Goal: Transaction & Acquisition: Purchase product/service

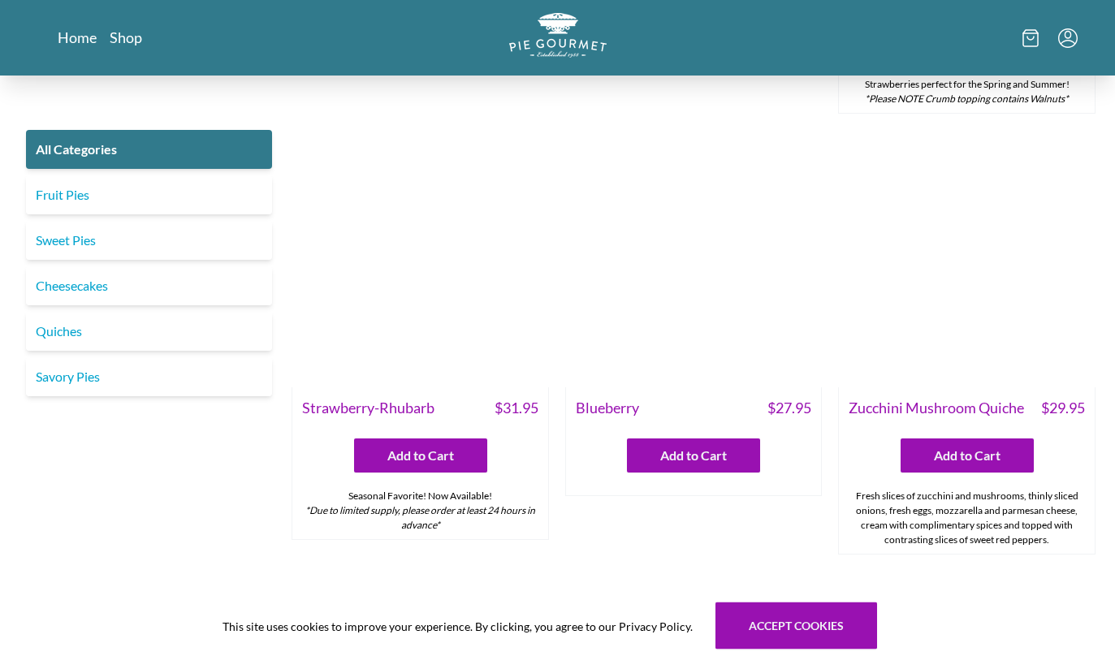
scroll to position [801, 0]
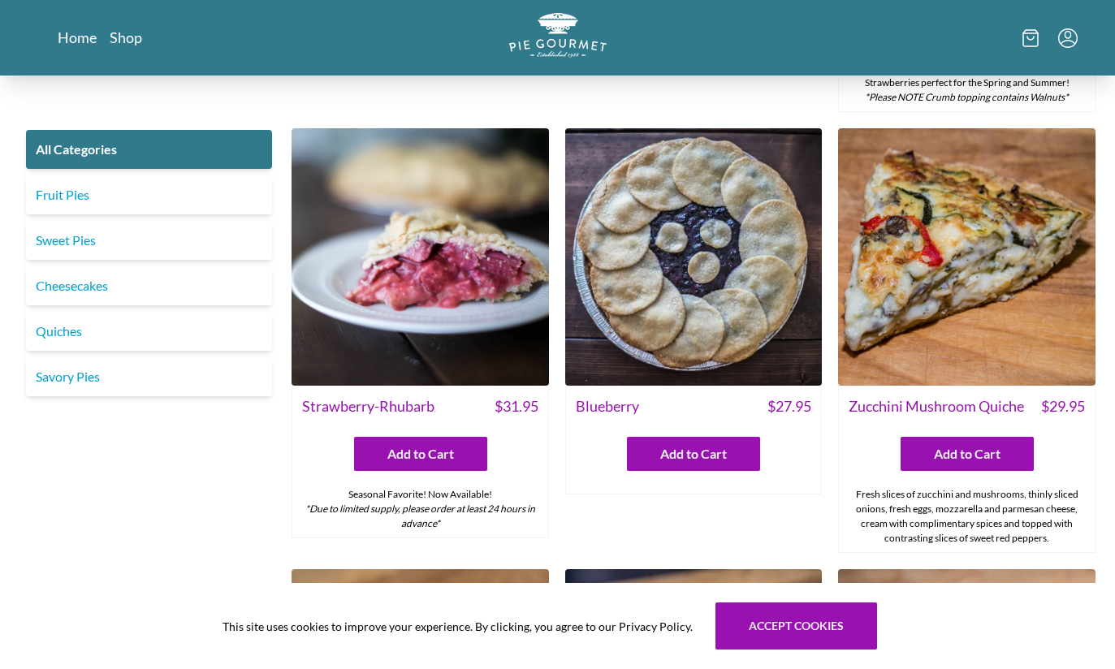
click at [394, 274] on img at bounding box center [419, 256] width 257 height 257
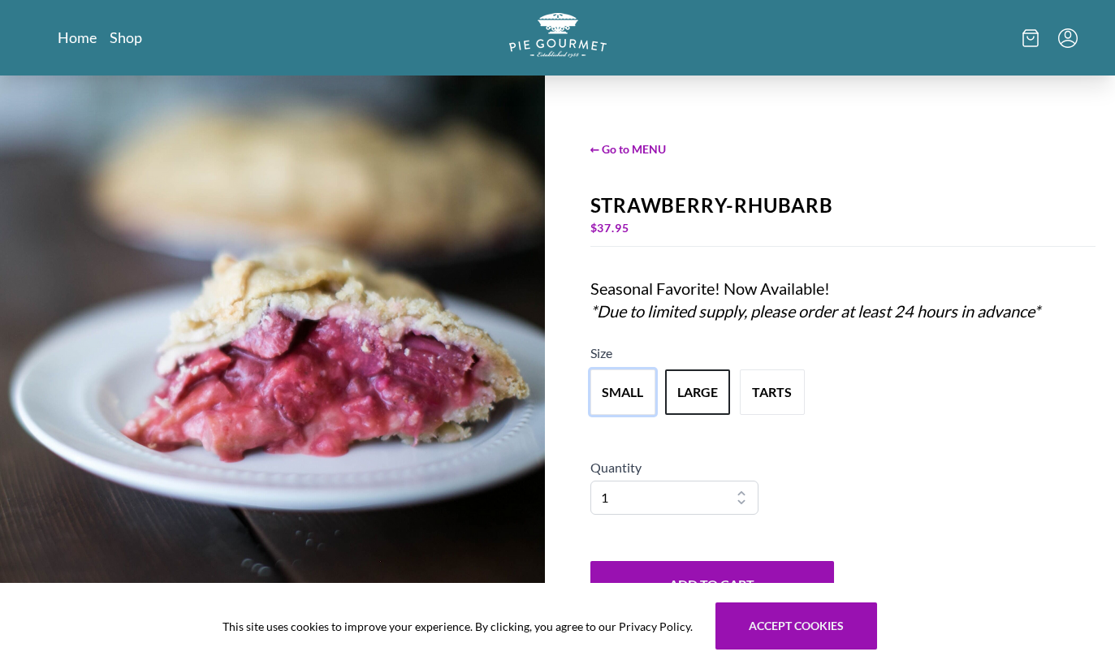
click at [613, 415] on button "small" at bounding box center [622, 391] width 65 height 45
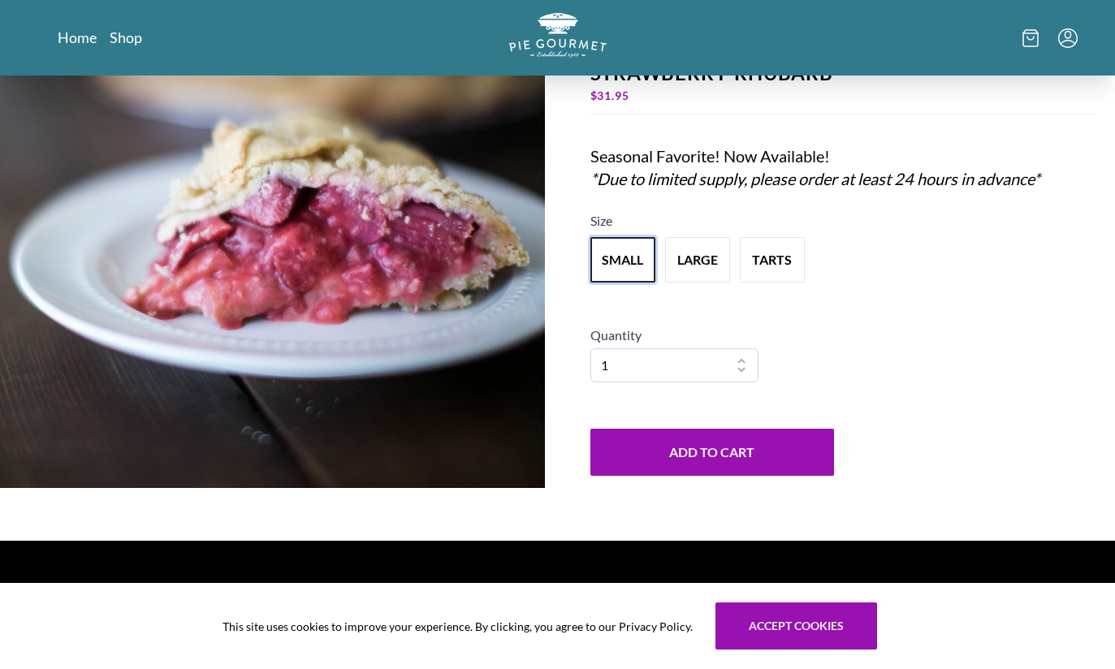
scroll to position [136, 0]
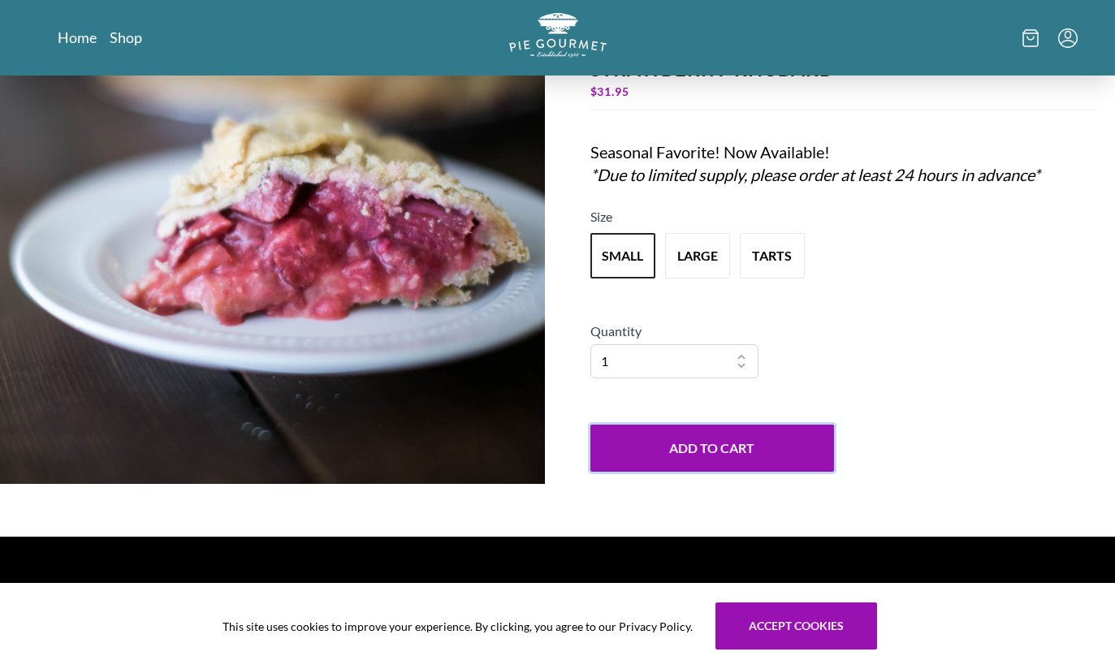
click at [612, 472] on button "Add to Cart" at bounding box center [712, 448] width 244 height 47
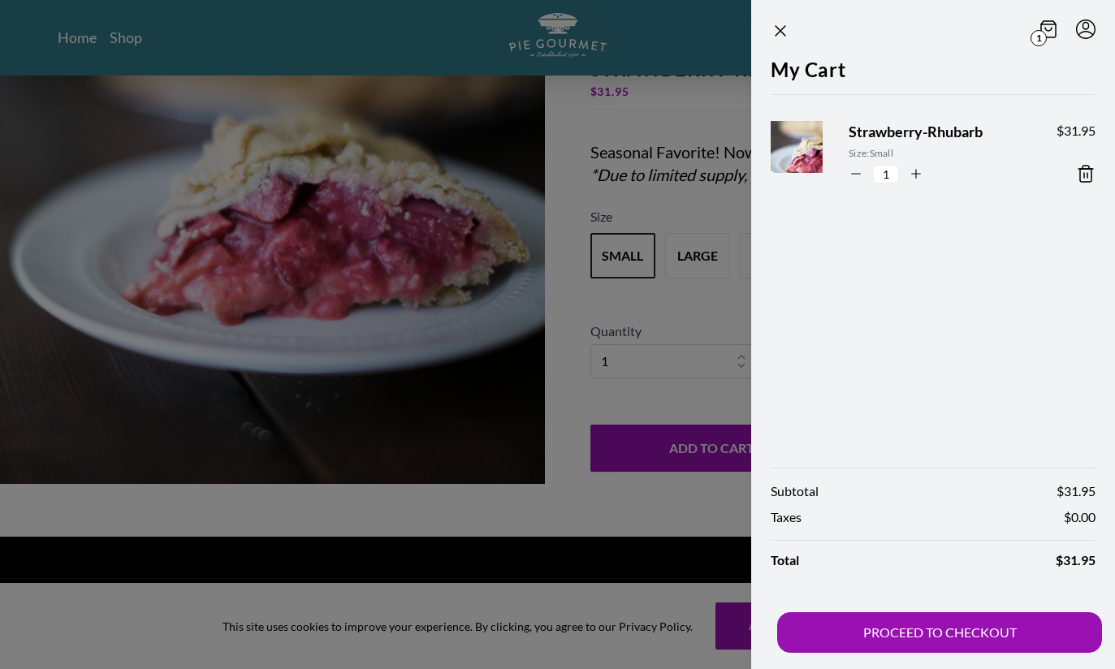
click at [782, 40] on icon "Close panel" at bounding box center [779, 30] width 19 height 19
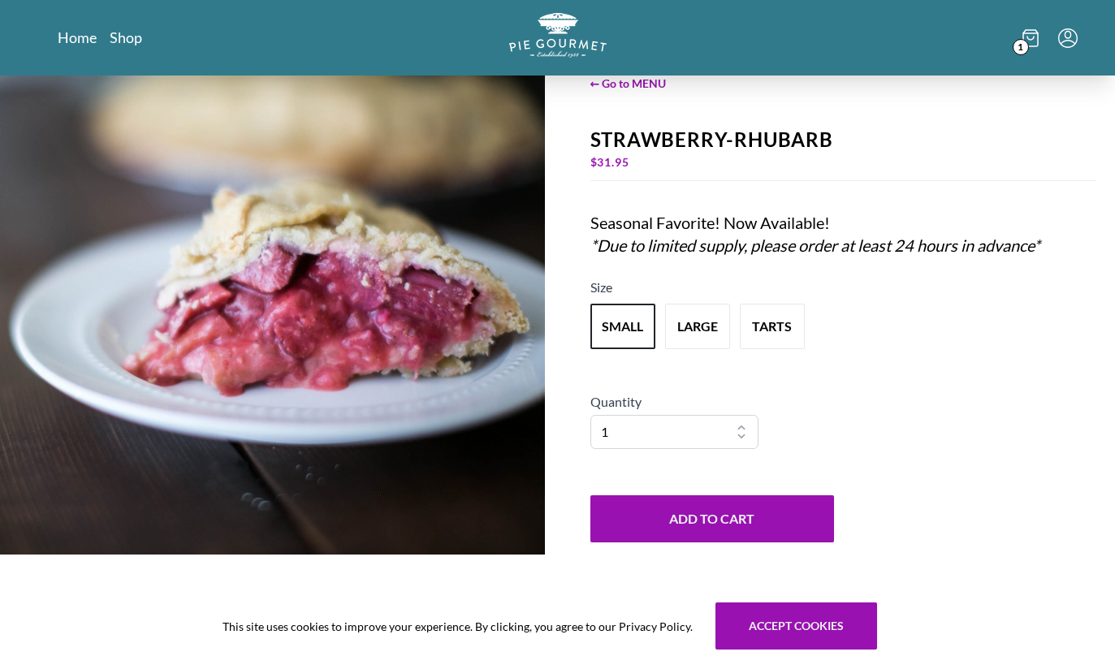
scroll to position [0, 0]
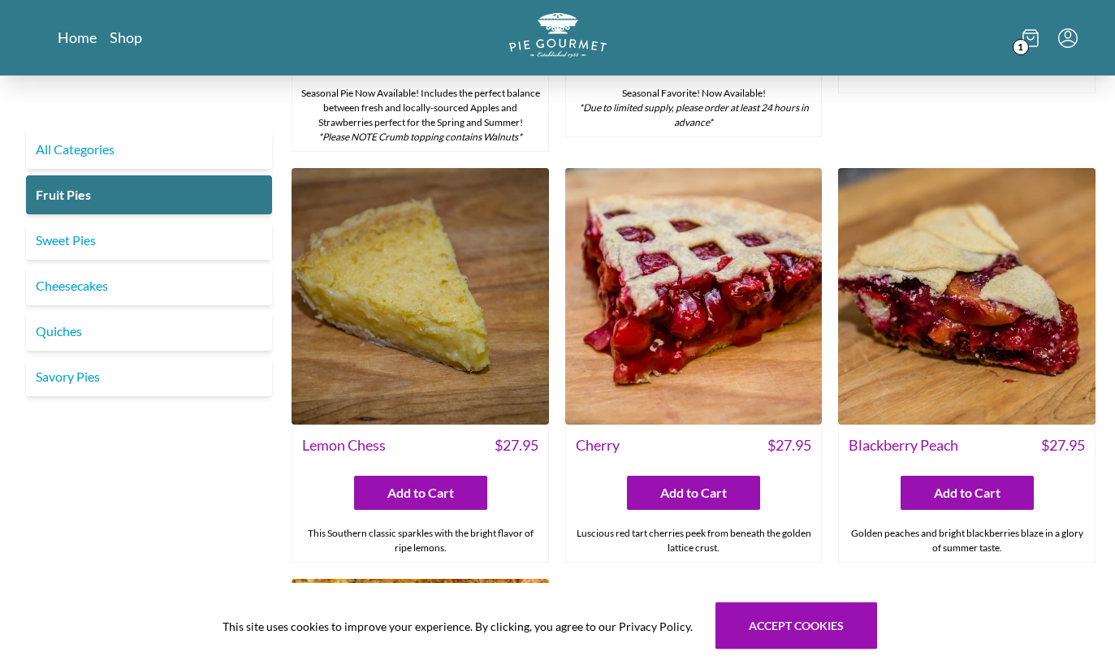
scroll to position [368, 0]
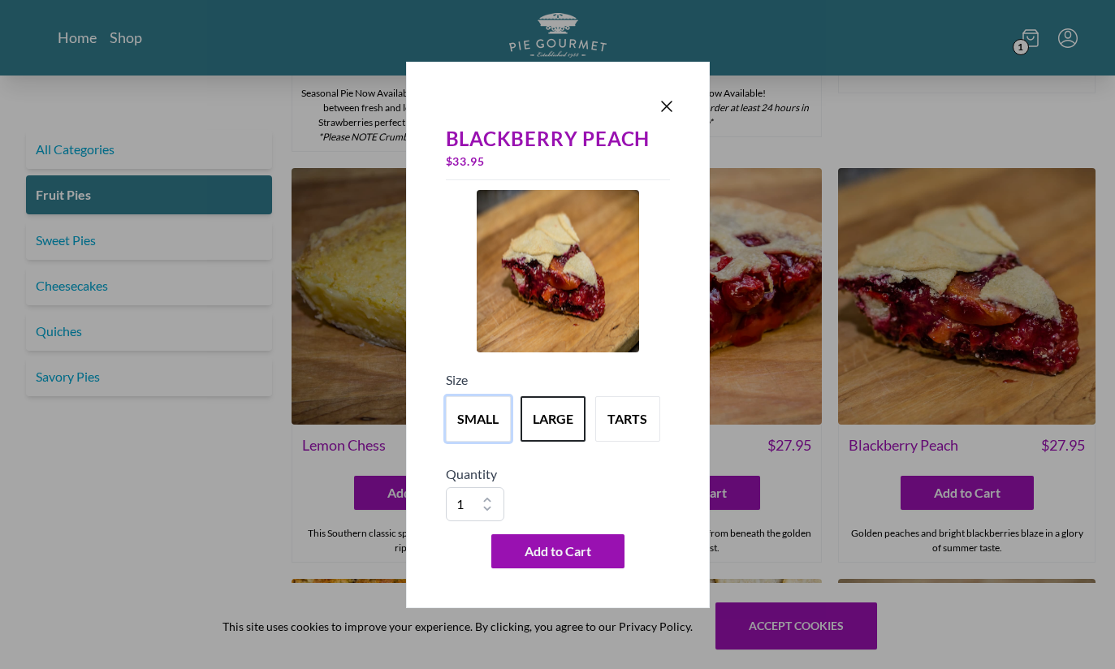
click at [471, 442] on button "small" at bounding box center [478, 418] width 65 height 45
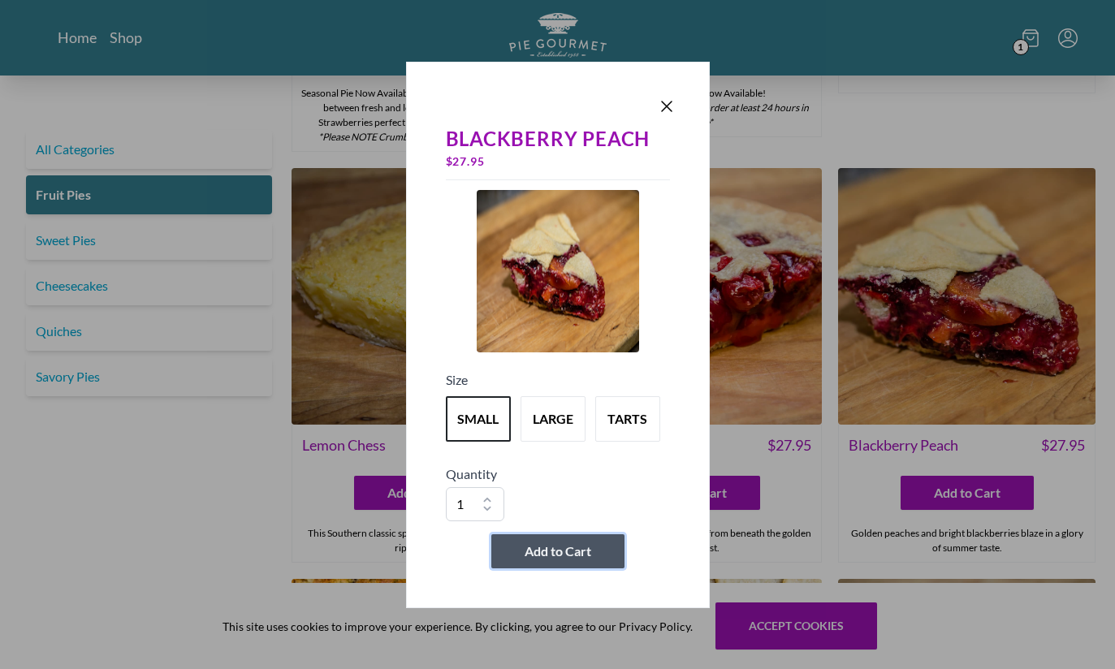
click at [554, 561] on span "Add to Cart" at bounding box center [557, 550] width 67 height 19
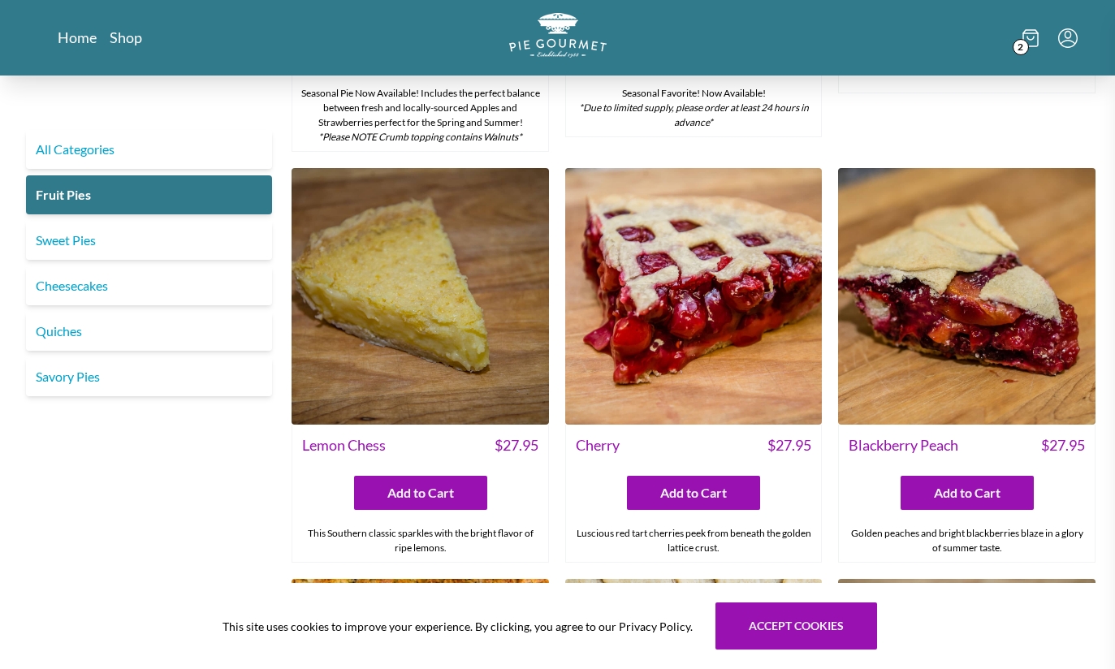
click at [174, 521] on div at bounding box center [557, 334] width 1115 height 669
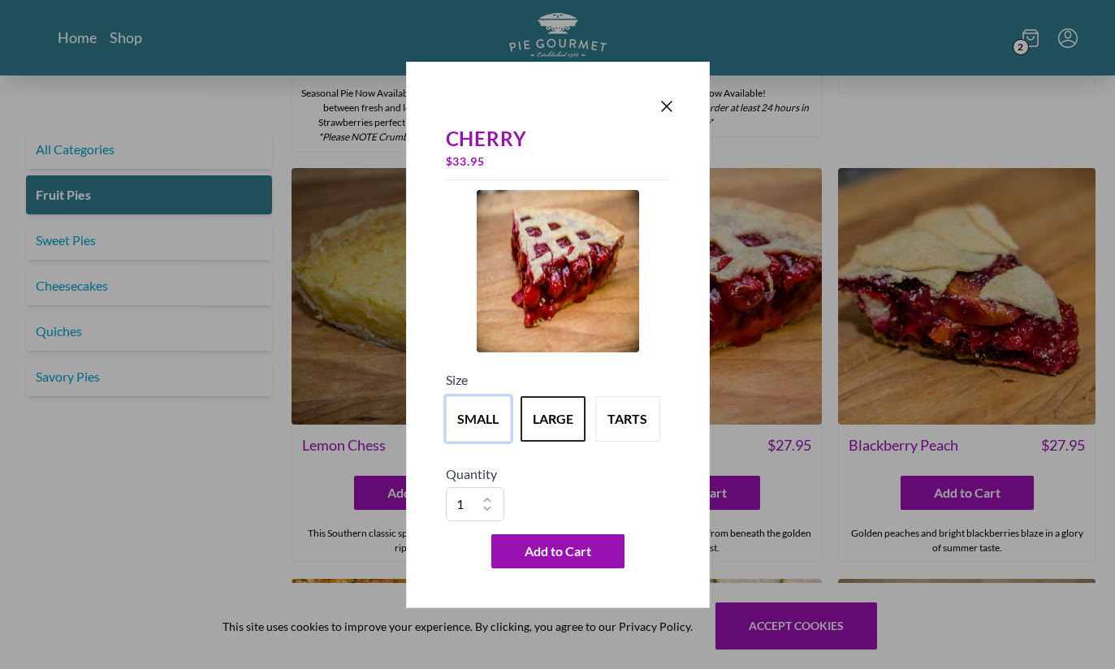
click at [468, 442] on button "small" at bounding box center [478, 418] width 65 height 45
click at [533, 561] on span "Add to Cart" at bounding box center [557, 550] width 67 height 19
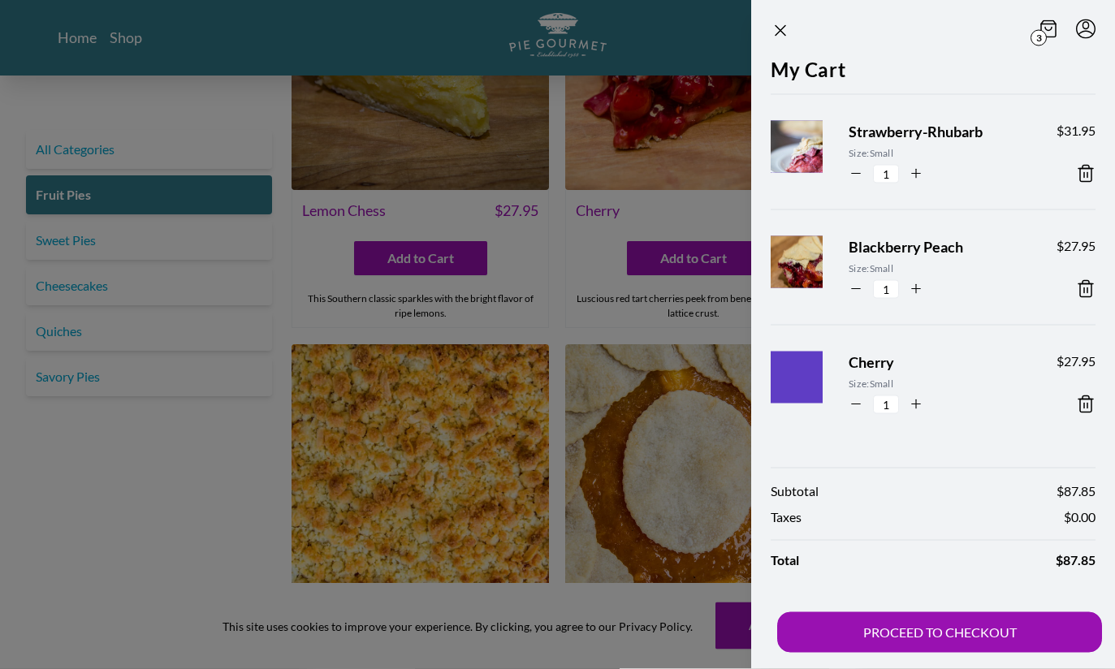
scroll to position [602, 0]
click at [175, 472] on div at bounding box center [557, 334] width 1115 height 669
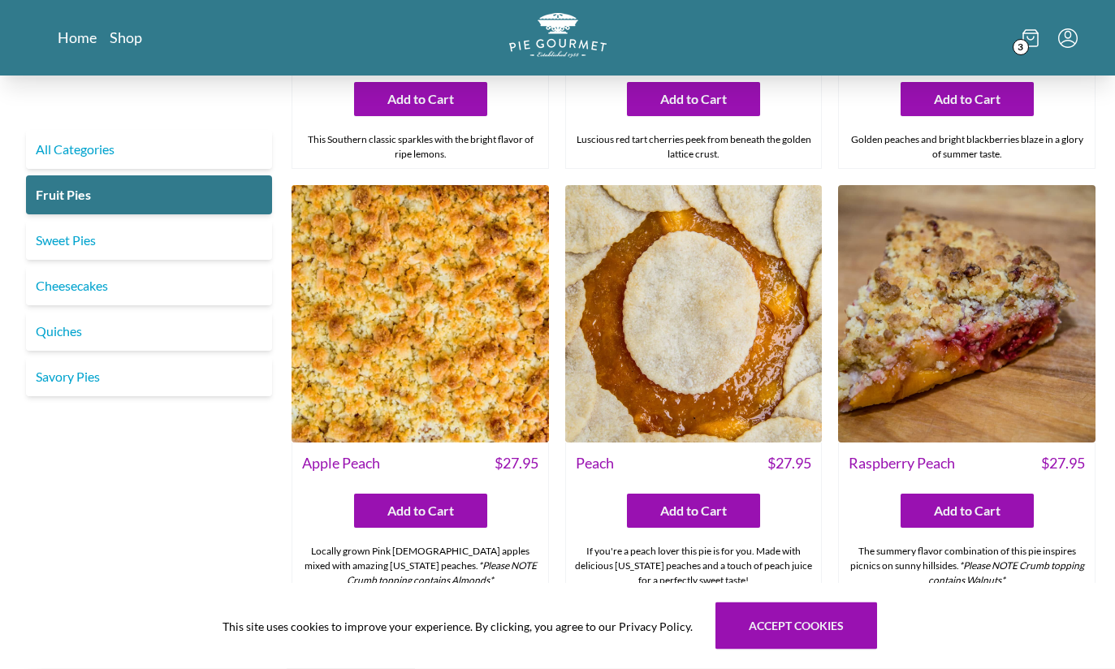
scroll to position [761, 0]
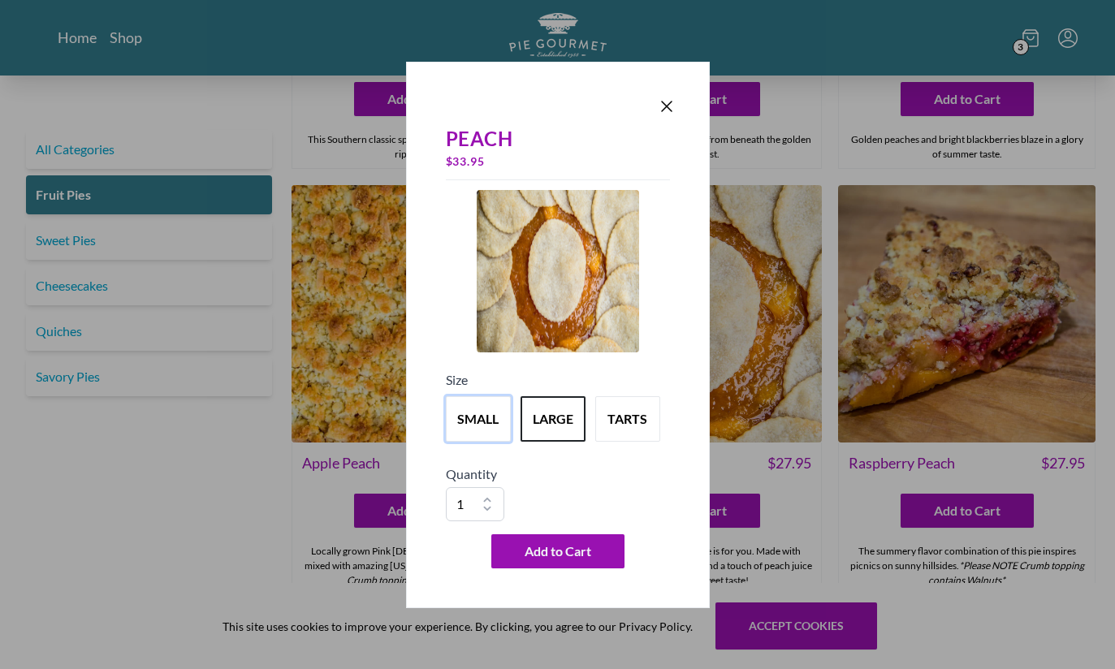
click at [485, 442] on button "small" at bounding box center [478, 418] width 65 height 45
click at [559, 568] on button "Add to Cart" at bounding box center [557, 551] width 133 height 34
click at [160, 491] on div "Peach $ 27.95 Size small large tarts Quantity 1 2 3 4 5 6 7 8 9 10 Add to Cart" at bounding box center [557, 334] width 1115 height 669
click at [145, 457] on div "Peach $ 27.95 Size small large tarts Quantity 1 2 3 4 5 6 7 8 9 10 Add to Cart" at bounding box center [557, 334] width 1115 height 669
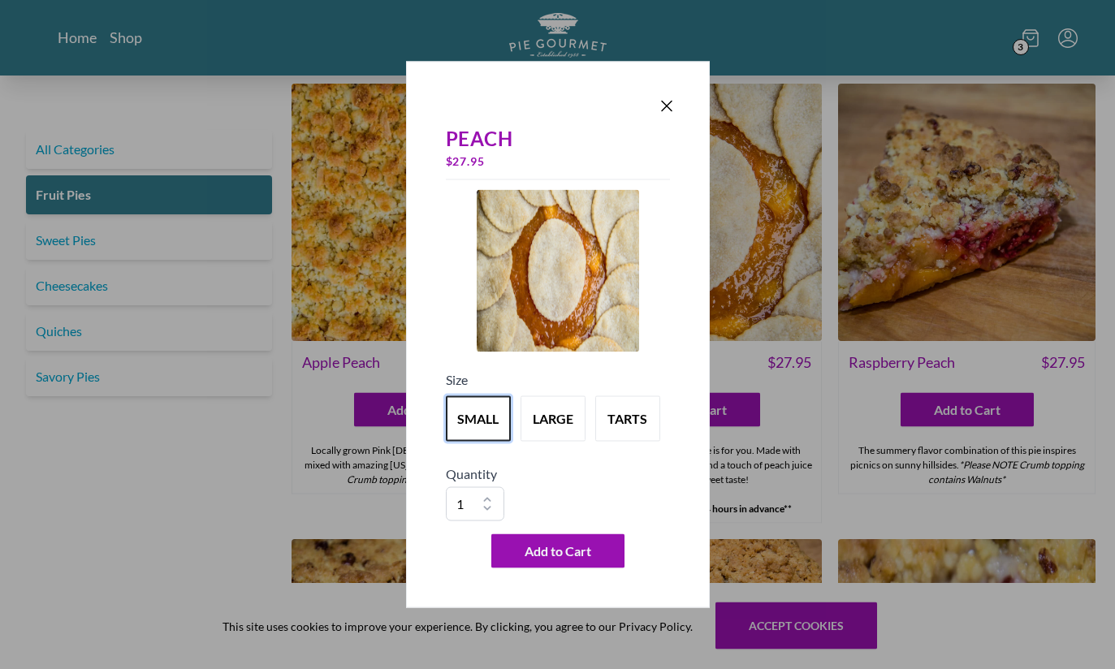
scroll to position [864, 0]
click at [673, 116] on icon "Close panel" at bounding box center [666, 106] width 19 height 19
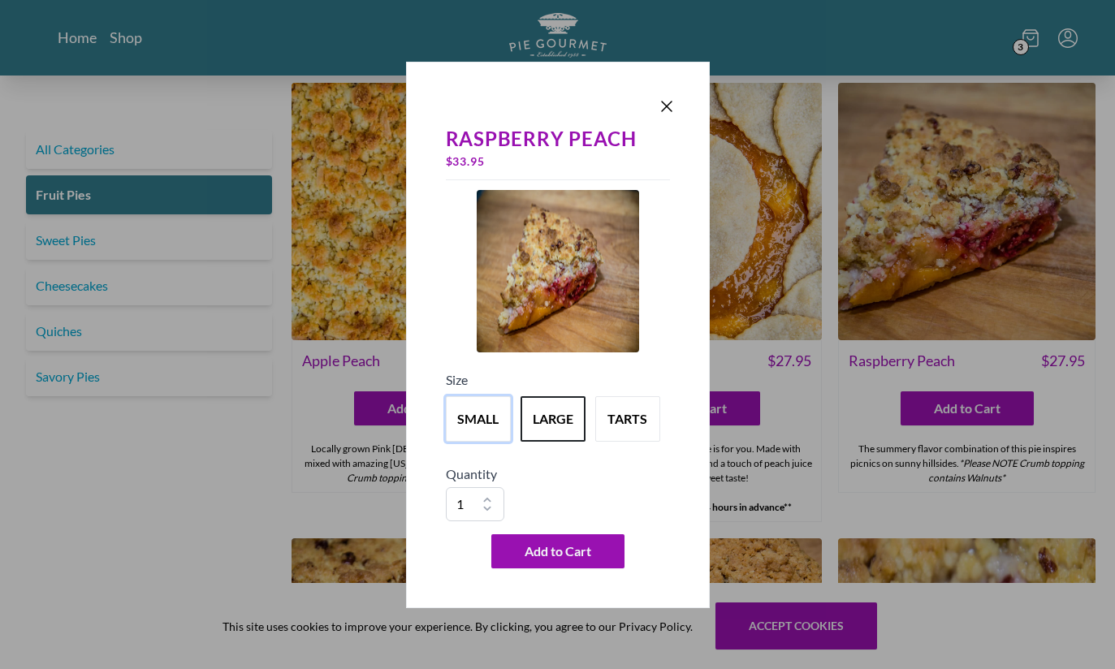
click at [484, 442] on button "small" at bounding box center [478, 418] width 65 height 45
click at [557, 561] on span "Add to Cart" at bounding box center [557, 550] width 67 height 19
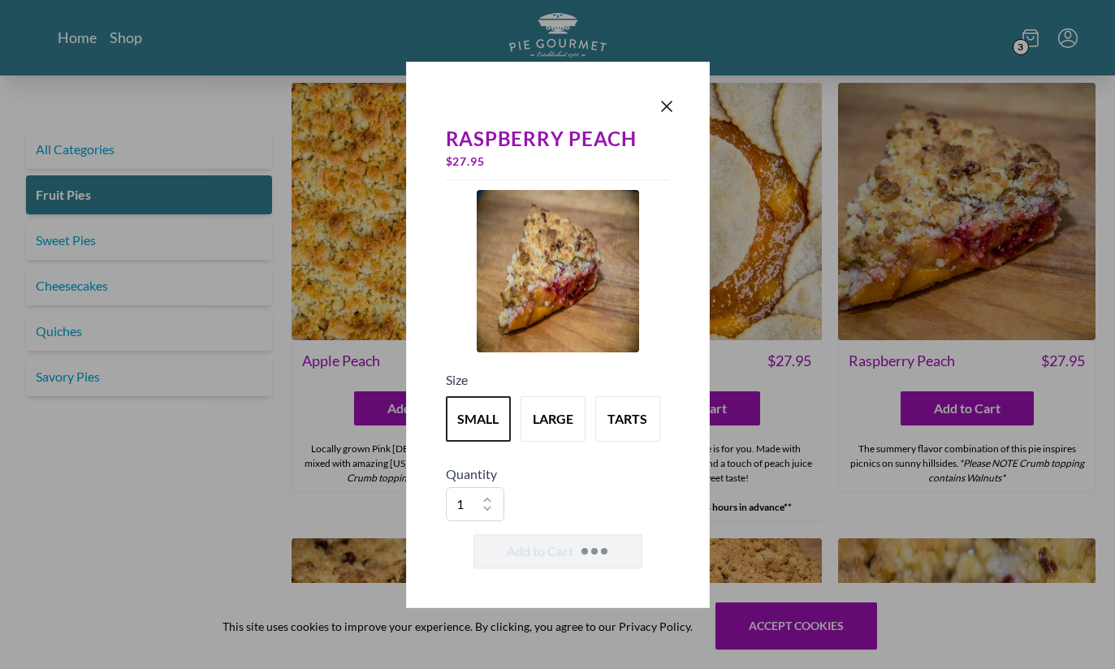
click at [192, 440] on div "Raspberry Peach $ 27.95 Size small large tarts Quantity 1 2 3 4 5 6 7 8 9 10 Ad…" at bounding box center [557, 334] width 1115 height 669
click at [197, 468] on div "Raspberry Peach $ 27.95 Size small large tarts Quantity 1 2 3 4 5 6 7 8 9 10 Ad…" at bounding box center [557, 334] width 1115 height 669
click at [667, 116] on icon "Close panel" at bounding box center [666, 106] width 19 height 19
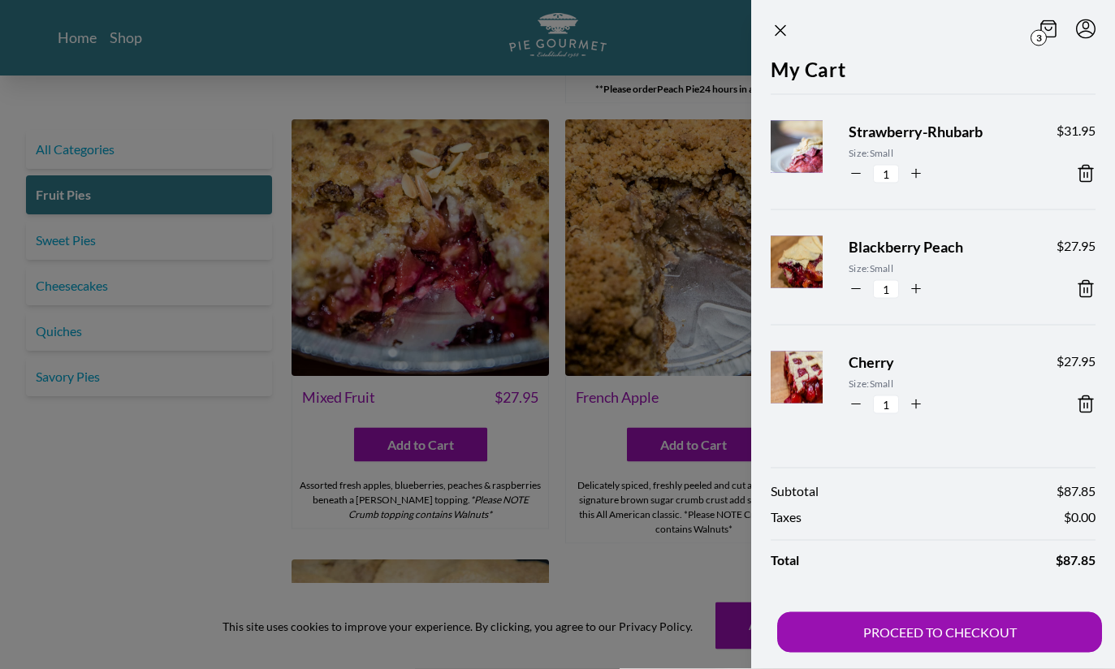
scroll to position [1283, 0]
click at [788, 36] on icon "Close panel" at bounding box center [779, 30] width 19 height 19
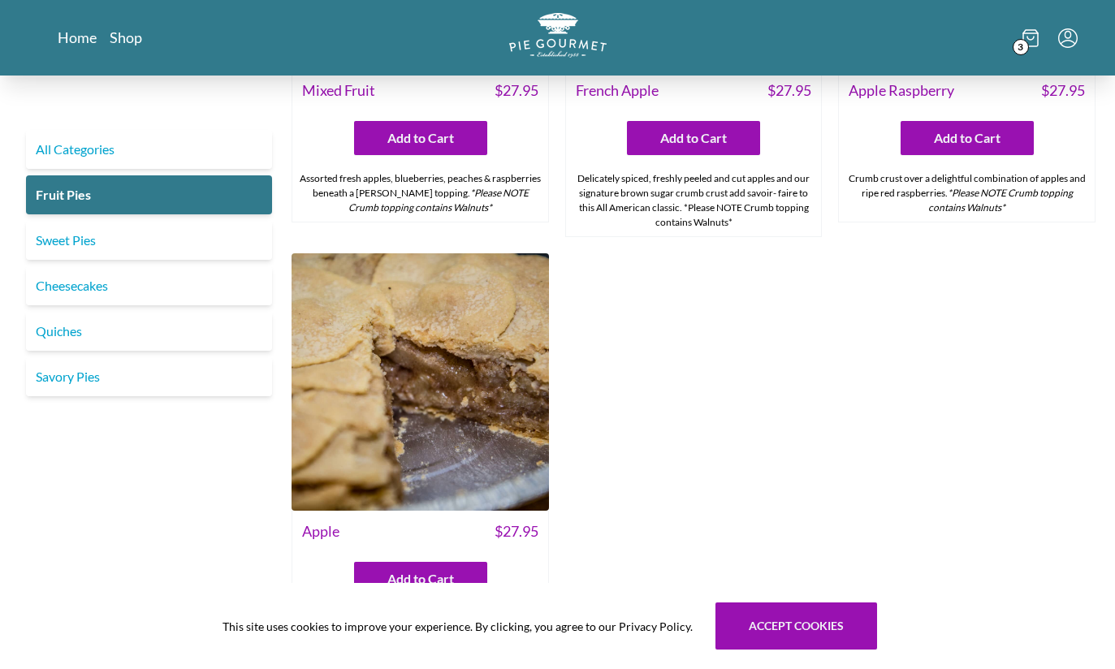
scroll to position [1592, 0]
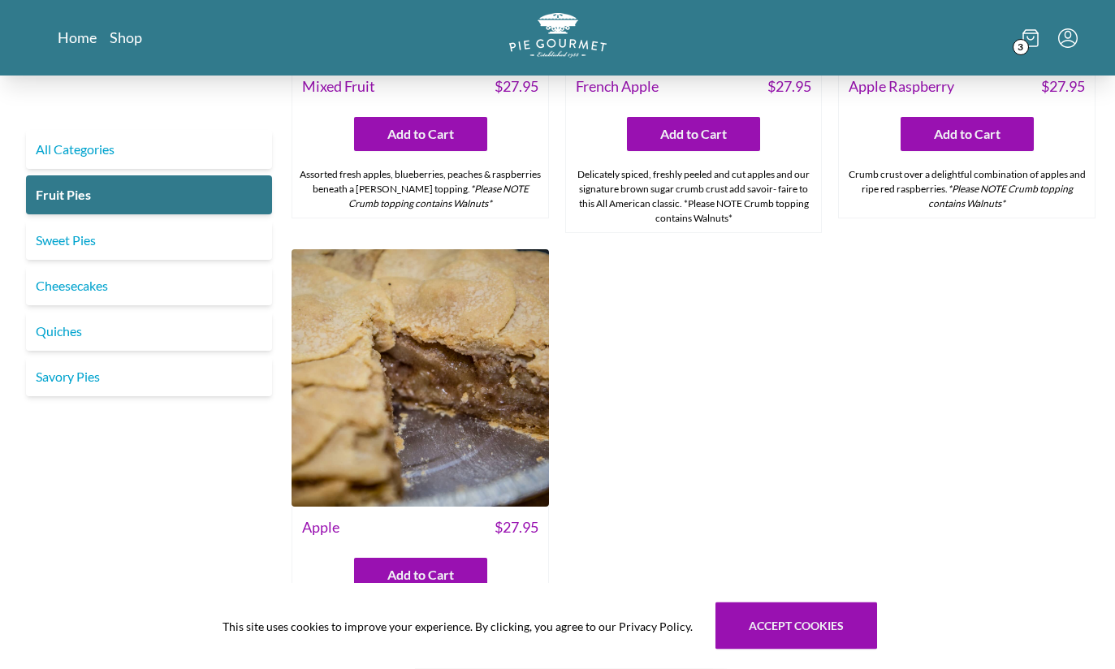
click at [408, 393] on img at bounding box center [419, 378] width 257 height 257
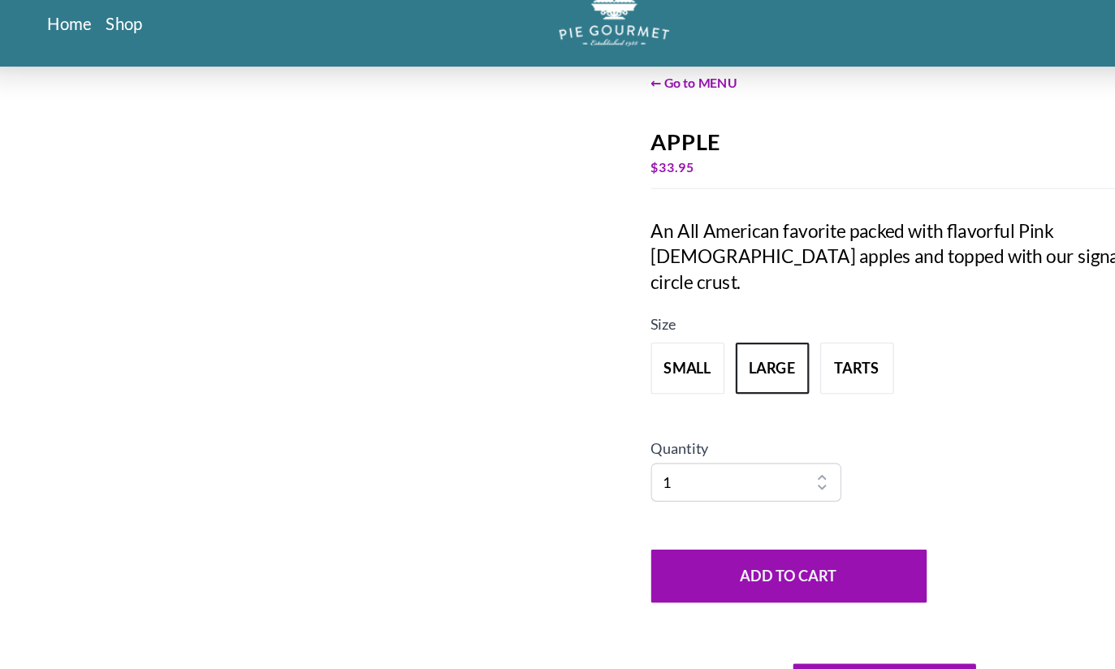
scroll to position [62, 0]
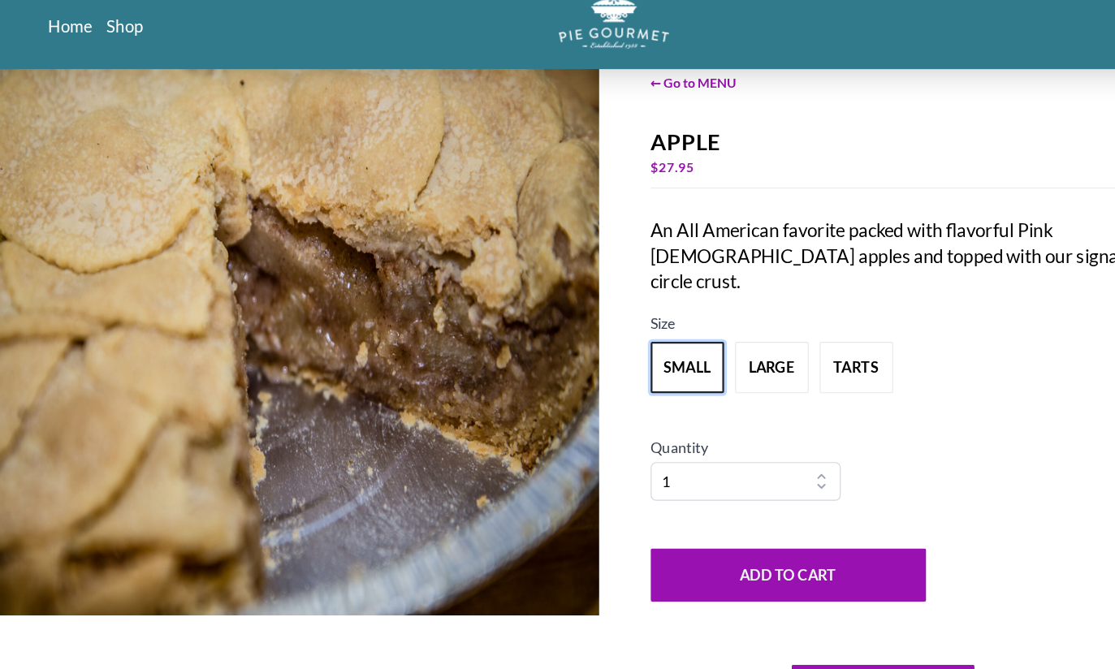
click at [602, 362] on button "small" at bounding box center [622, 339] width 65 height 45
click at [754, 606] on button "Accept cookies" at bounding box center [796, 625] width 162 height 47
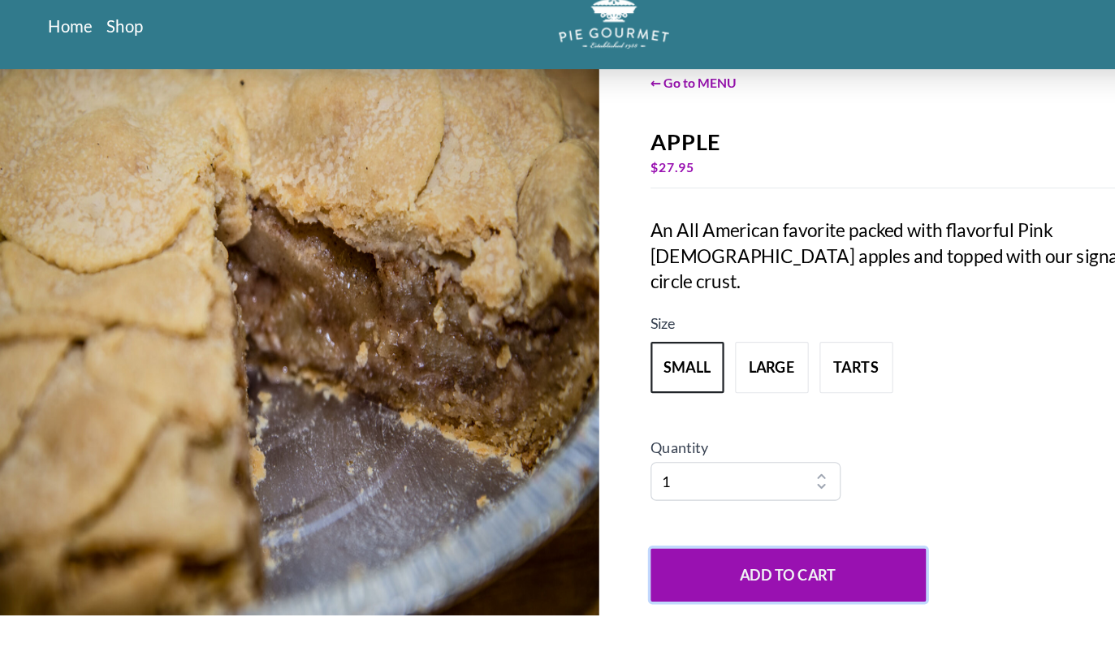
click at [679, 546] on button "Add to Cart" at bounding box center [712, 522] width 244 height 47
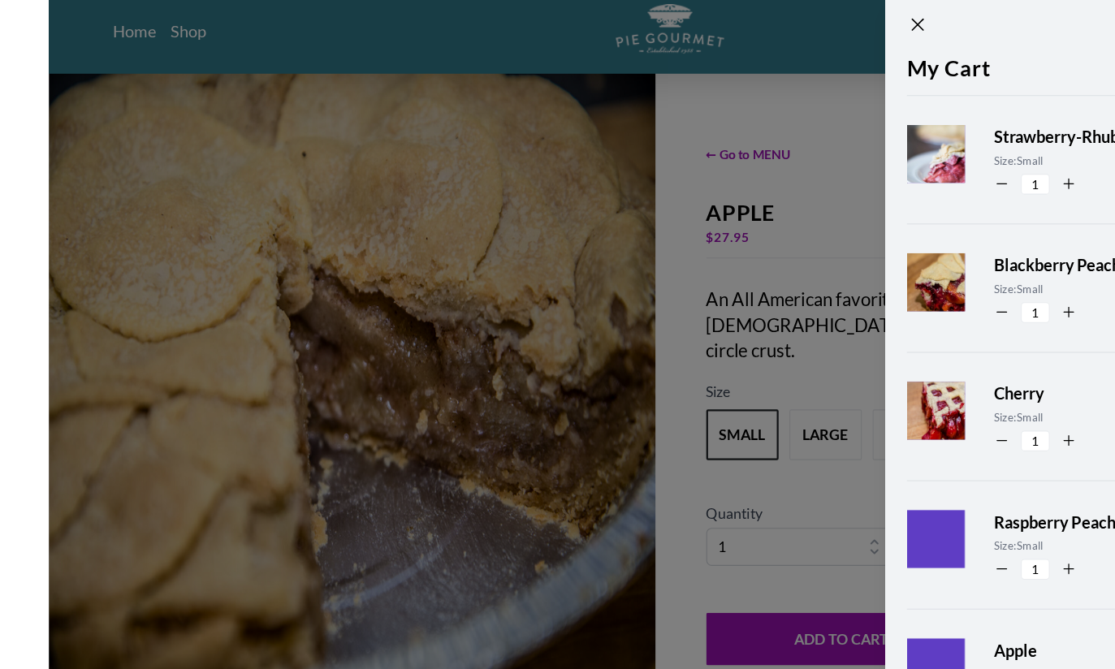
scroll to position [0, 0]
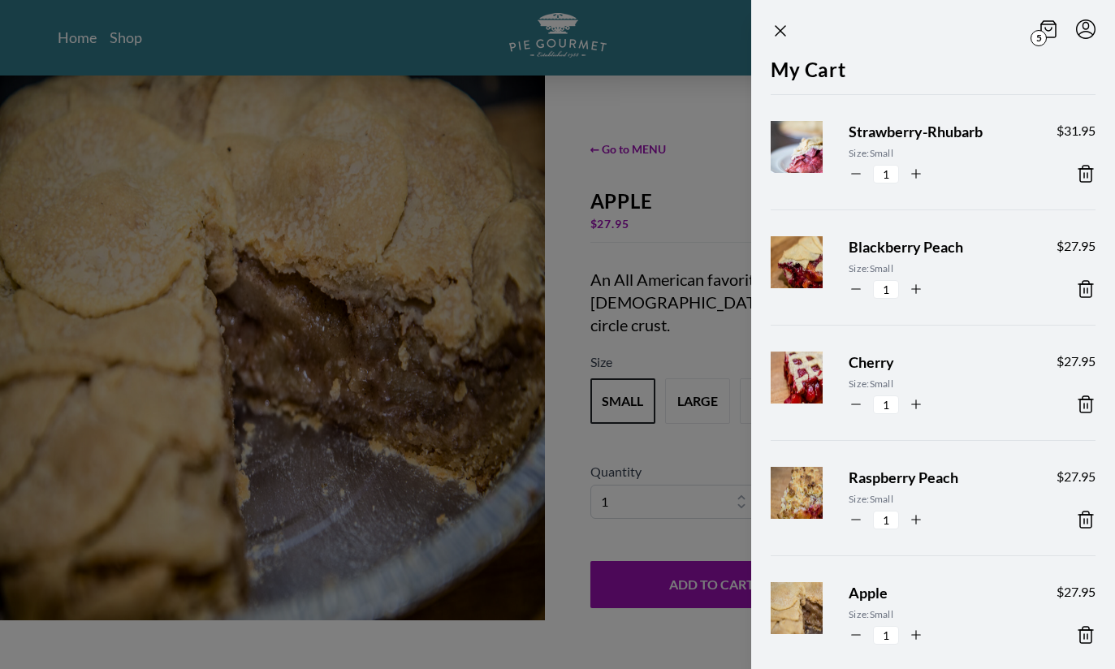
click at [201, 224] on div at bounding box center [557, 334] width 1115 height 669
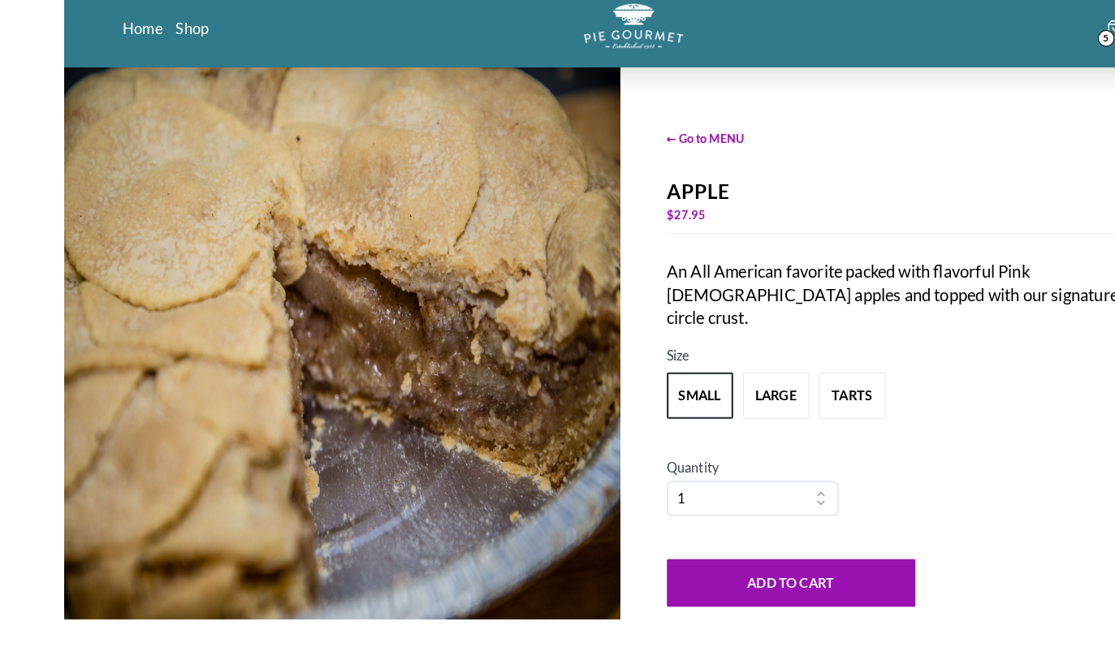
scroll to position [5, 0]
